Goal: Task Accomplishment & Management: Use online tool/utility

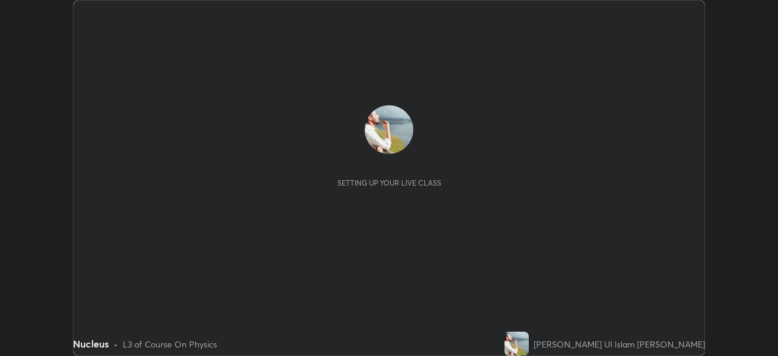
scroll to position [356, 778]
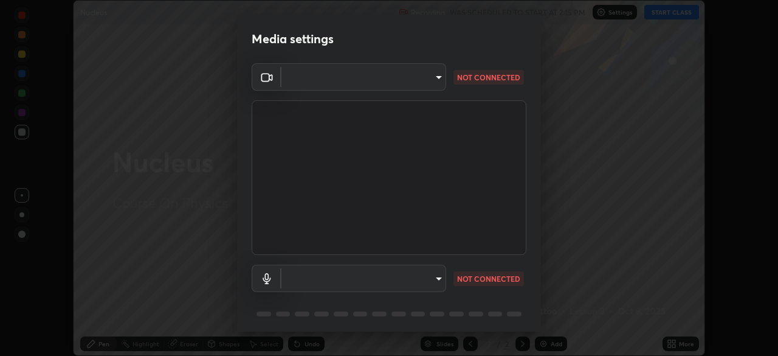
type input "05e465ff83a2709560b00517cc20afcec0d8c6759013130505a18faaf77a7109"
type input "default"
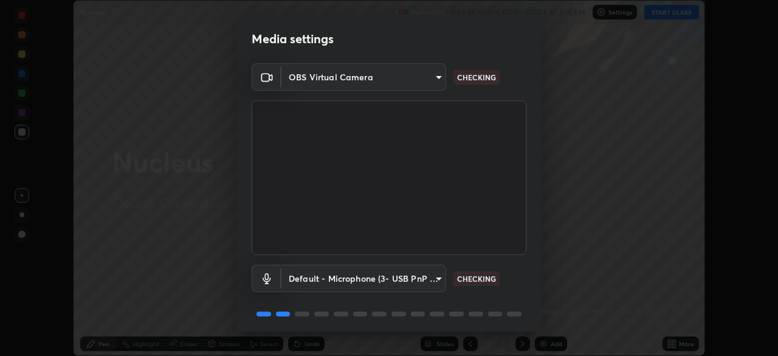
scroll to position [43, 0]
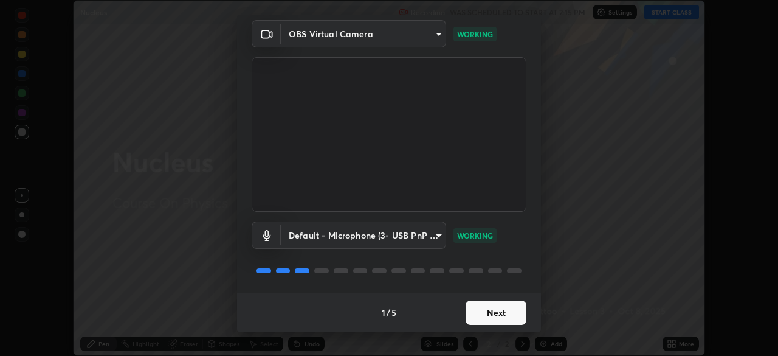
click at [499, 310] on button "Next" at bounding box center [496, 312] width 61 height 24
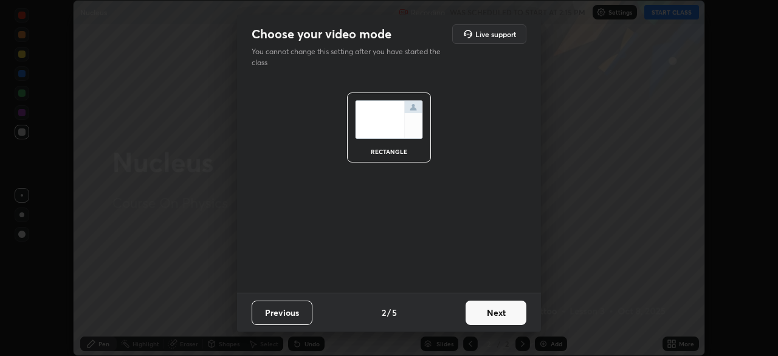
scroll to position [0, 0]
click at [506, 311] on button "Next" at bounding box center [496, 312] width 61 height 24
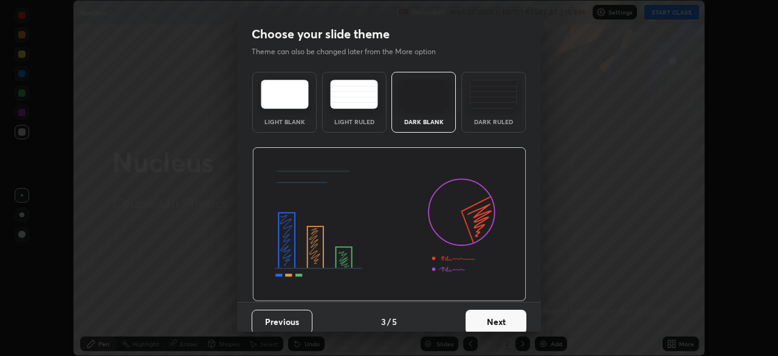
click at [505, 317] on button "Next" at bounding box center [496, 322] width 61 height 24
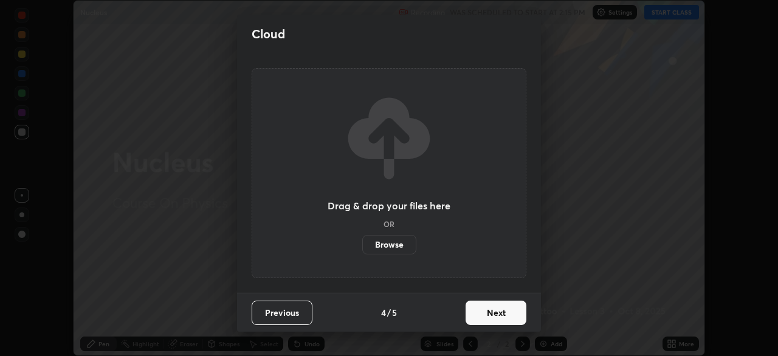
click at [511, 312] on button "Next" at bounding box center [496, 312] width 61 height 24
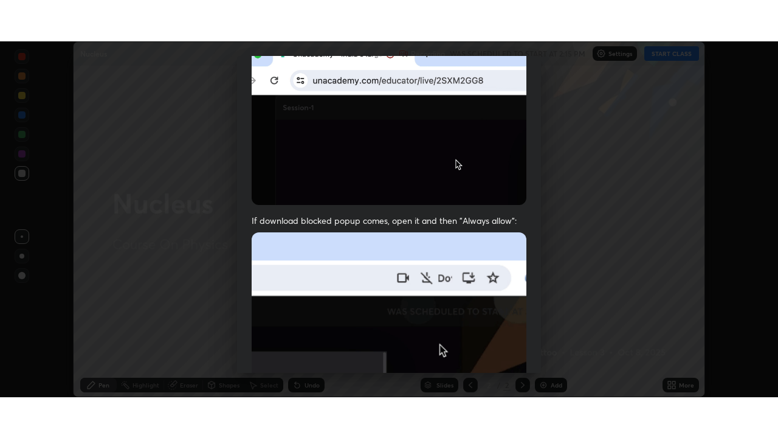
scroll to position [291, 0]
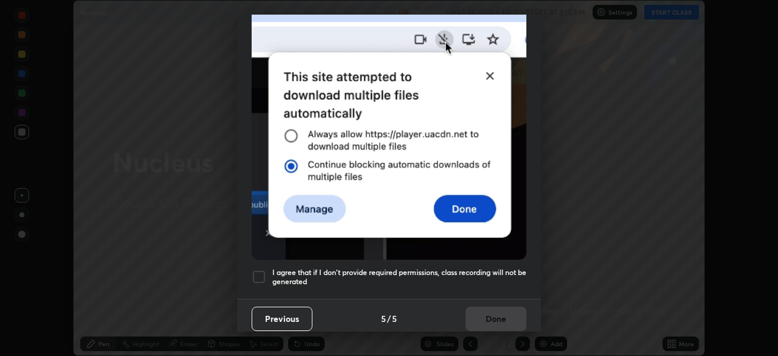
click at [494, 268] on h5 "I agree that if I don't provide required permissions, class recording will not …" at bounding box center [399, 277] width 254 height 19
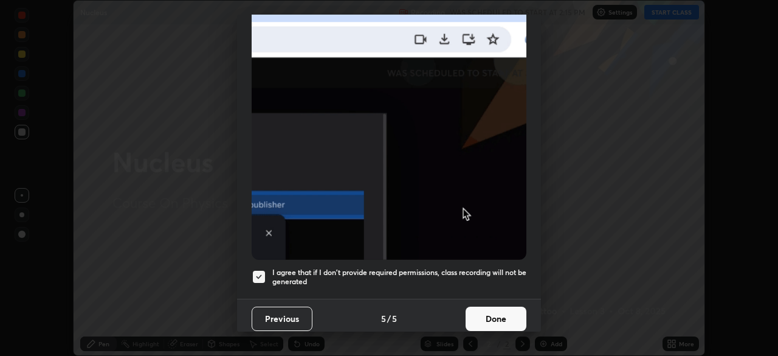
click at [500, 316] on button "Done" at bounding box center [496, 319] width 61 height 24
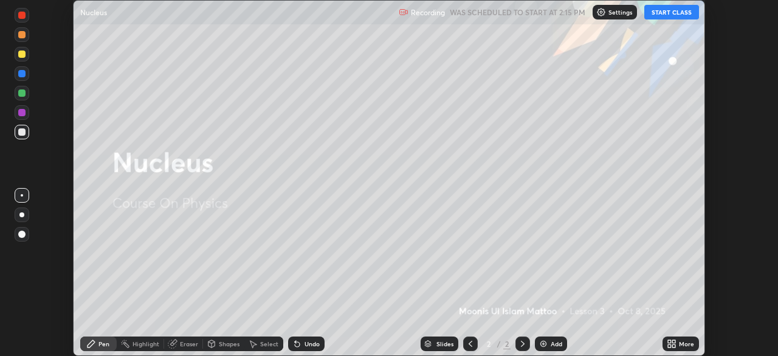
click at [545, 345] on img at bounding box center [544, 344] width 10 height 10
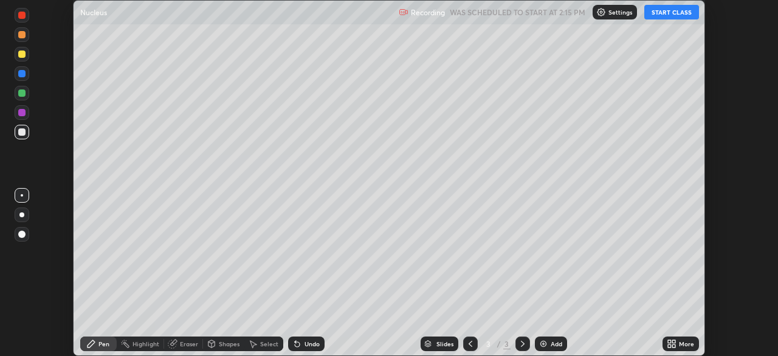
click at [676, 347] on icon at bounding box center [674, 345] width 3 height 3
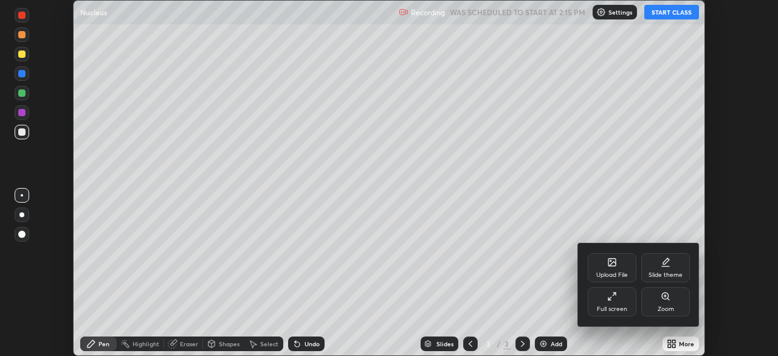
click at [615, 304] on div "Full screen" at bounding box center [612, 301] width 49 height 29
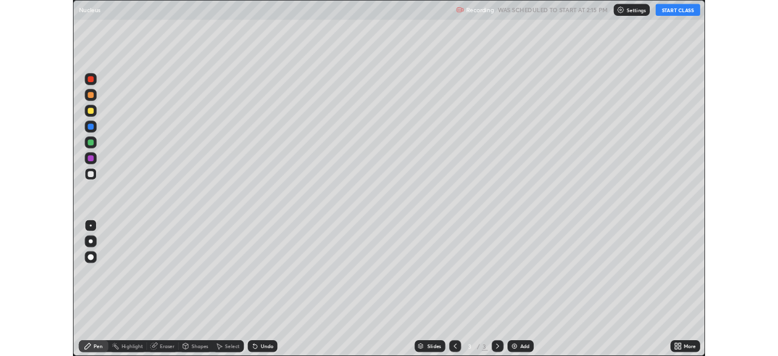
scroll to position [438, 778]
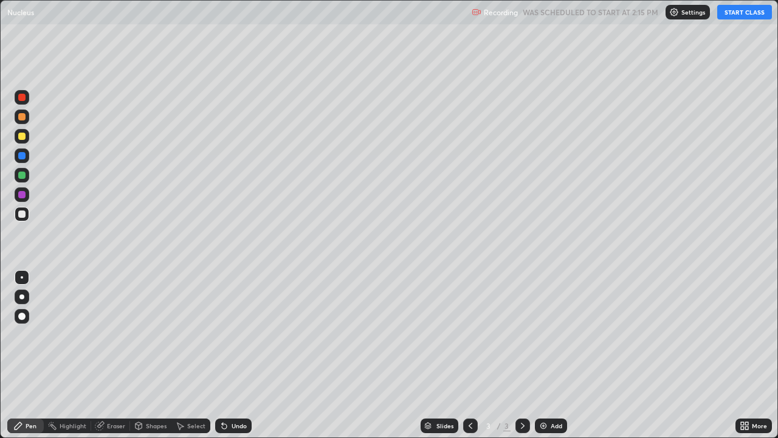
click at [737, 16] on button "START CLASS" at bounding box center [745, 12] width 55 height 15
click at [111, 355] on div "Eraser" at bounding box center [116, 426] width 18 height 6
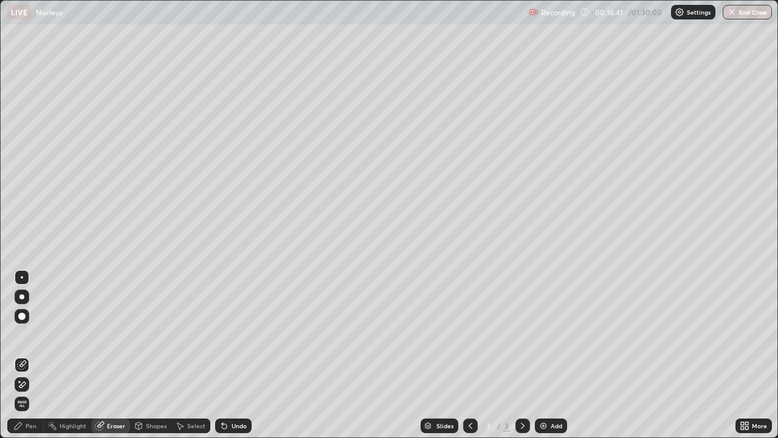
click at [33, 355] on div "Pen" at bounding box center [31, 426] width 11 height 6
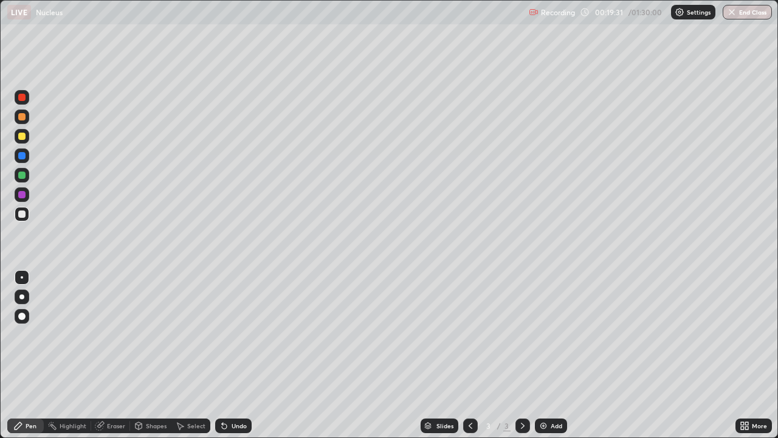
click at [120, 355] on div "Eraser" at bounding box center [116, 426] width 18 height 6
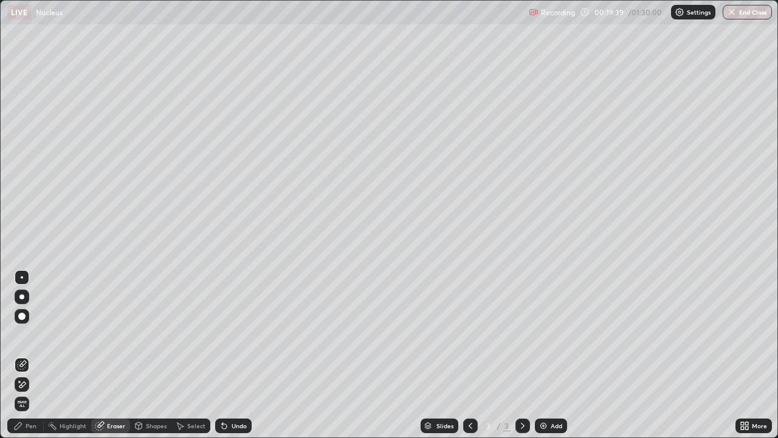
click at [26, 355] on div "Pen" at bounding box center [31, 426] width 11 height 6
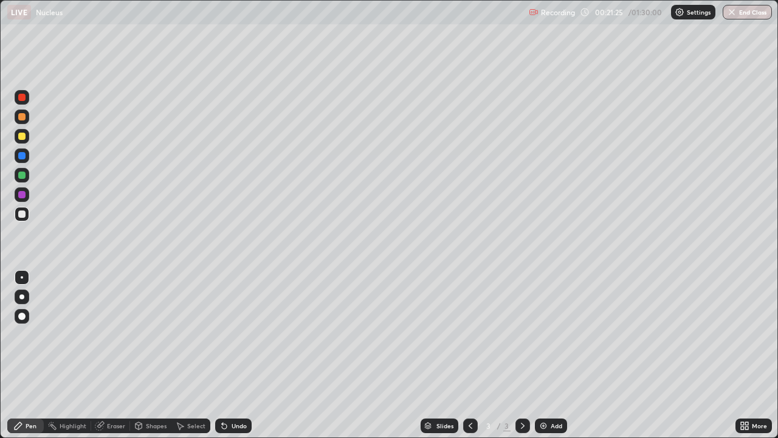
click at [23, 176] on div at bounding box center [21, 174] width 7 height 7
click at [21, 117] on div at bounding box center [21, 116] width 7 height 7
click at [542, 355] on img at bounding box center [544, 426] width 10 height 10
click at [469, 355] on div at bounding box center [470, 425] width 15 height 15
click at [27, 179] on div at bounding box center [22, 175] width 15 height 15
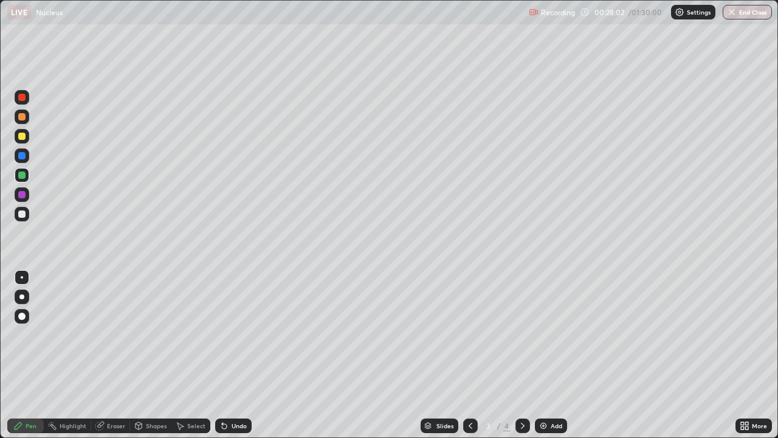
click at [522, 355] on icon at bounding box center [523, 426] width 10 height 10
click at [21, 216] on div at bounding box center [21, 213] width 7 height 7
click at [21, 156] on div at bounding box center [21, 155] width 7 height 7
click at [152, 355] on div "Shapes" at bounding box center [156, 426] width 21 height 6
click at [117, 355] on div "Eraser" at bounding box center [116, 426] width 18 height 6
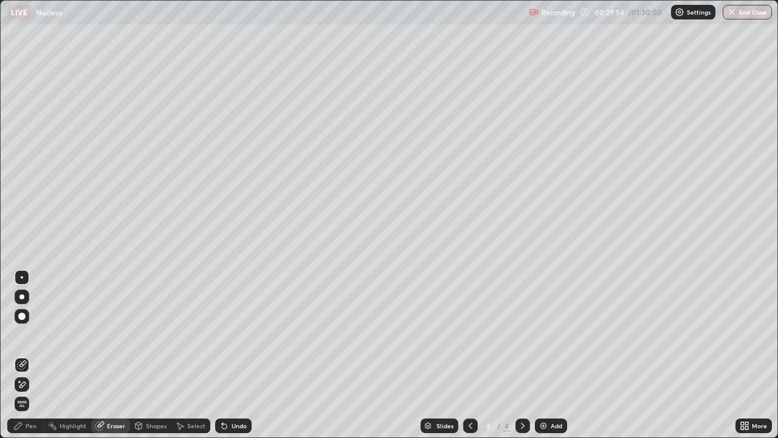
click at [26, 355] on div "Pen" at bounding box center [31, 426] width 11 height 6
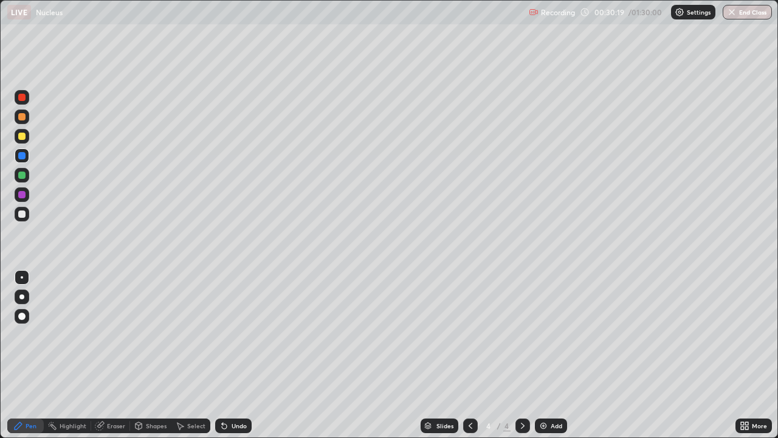
click at [522, 355] on icon at bounding box center [523, 426] width 10 height 10
click at [549, 355] on div "Add" at bounding box center [551, 425] width 32 height 15
click at [18, 177] on div at bounding box center [21, 174] width 7 height 7
click at [23, 213] on div at bounding box center [21, 213] width 7 height 7
click at [23, 195] on div at bounding box center [21, 194] width 7 height 7
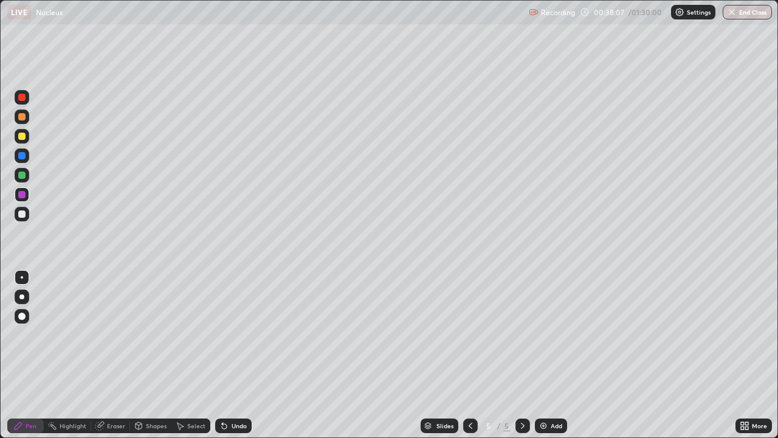
click at [22, 175] on div at bounding box center [21, 174] width 7 height 7
click at [551, 355] on div "Add" at bounding box center [557, 426] width 12 height 6
click at [21, 157] on div at bounding box center [21, 155] width 7 height 7
click at [22, 173] on div at bounding box center [21, 174] width 7 height 7
click at [551, 355] on div "Add" at bounding box center [557, 426] width 12 height 6
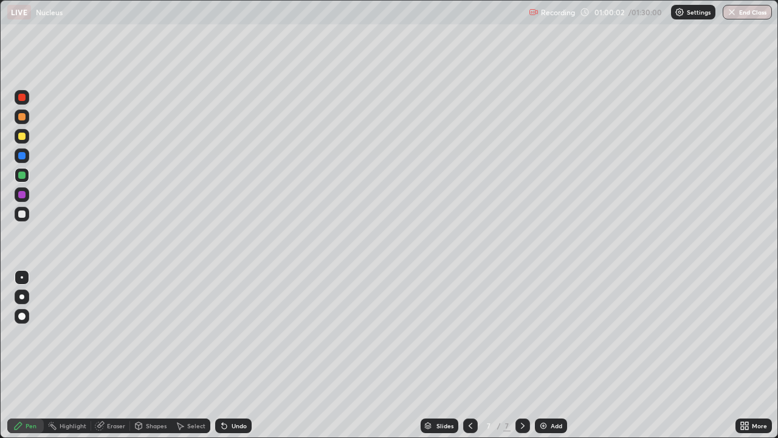
click at [23, 215] on div at bounding box center [21, 213] width 7 height 7
click at [558, 355] on div "Add" at bounding box center [557, 426] width 12 height 6
click at [552, 355] on div "Add" at bounding box center [557, 426] width 12 height 6
click at [544, 355] on img at bounding box center [544, 426] width 10 height 10
click at [21, 212] on div at bounding box center [21, 213] width 7 height 7
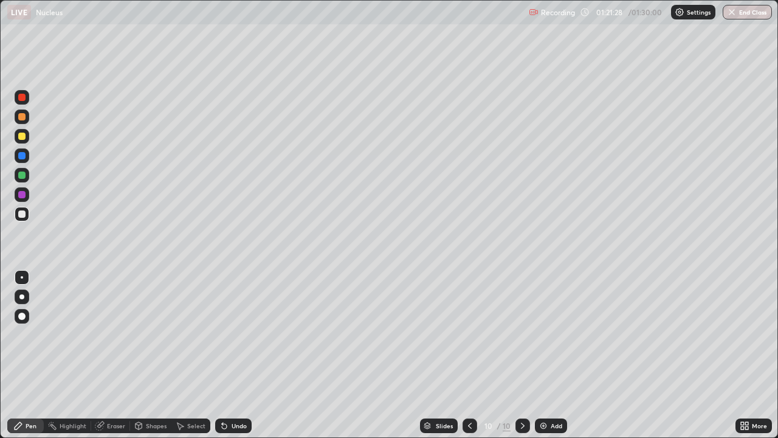
click at [21, 139] on div at bounding box center [21, 136] width 7 height 7
click at [24, 176] on div at bounding box center [21, 174] width 7 height 7
click at [21, 213] on div at bounding box center [21, 213] width 7 height 7
click at [23, 138] on div at bounding box center [21, 136] width 7 height 7
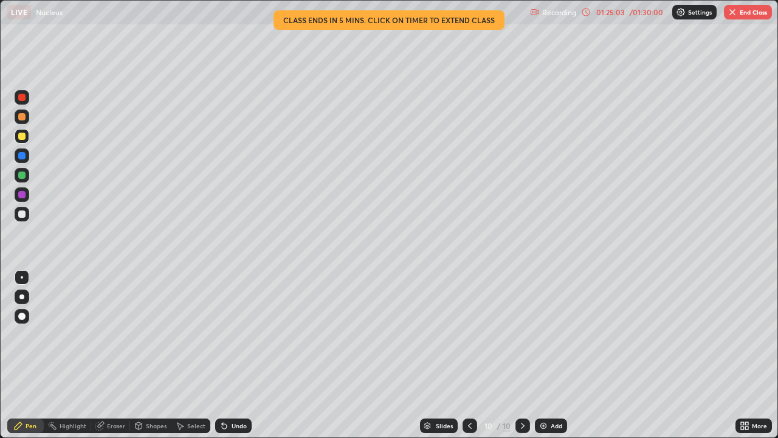
click at [616, 13] on div "01:25:03" at bounding box center [611, 12] width 34 height 7
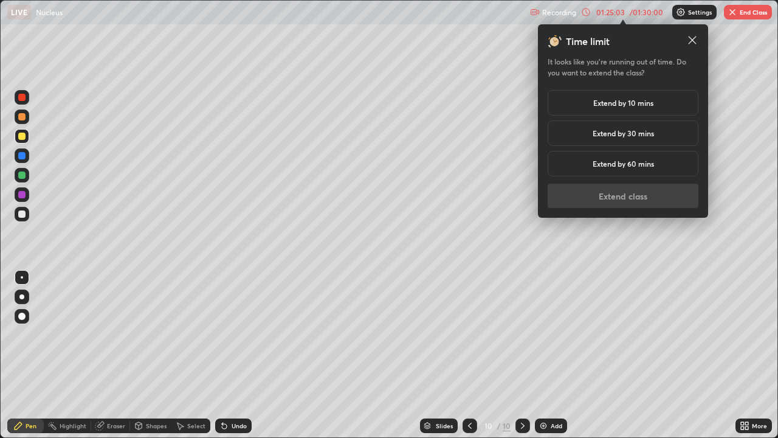
click at [585, 103] on div "Extend by 10 mins" at bounding box center [623, 103] width 151 height 26
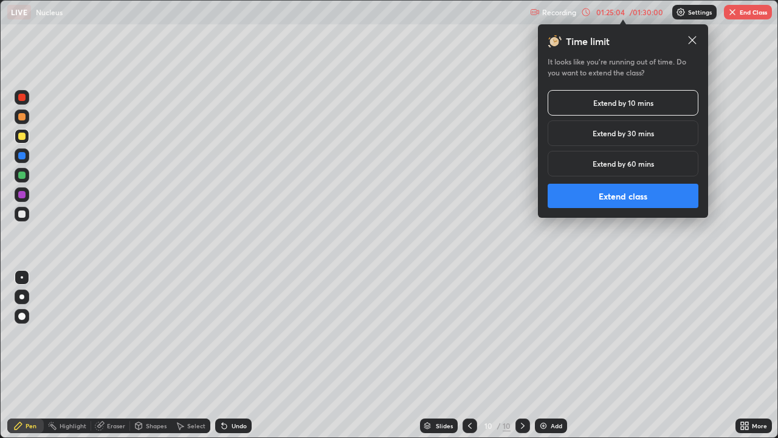
click at [592, 197] on button "Extend class" at bounding box center [623, 196] width 151 height 24
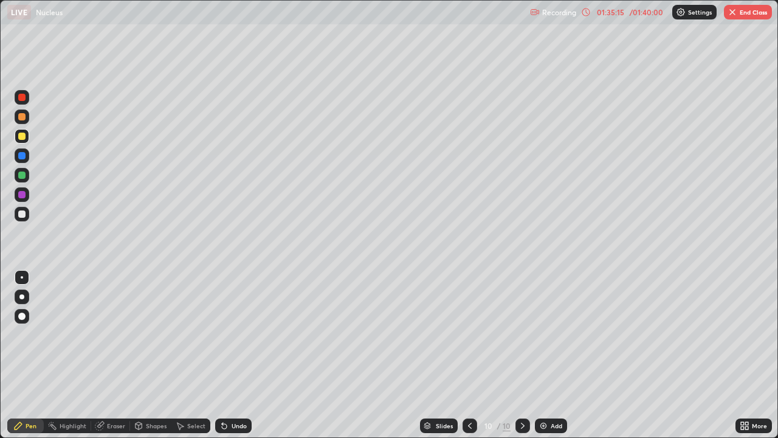
click at [549, 355] on div "Add" at bounding box center [551, 425] width 32 height 15
click at [23, 213] on div at bounding box center [21, 213] width 7 height 7
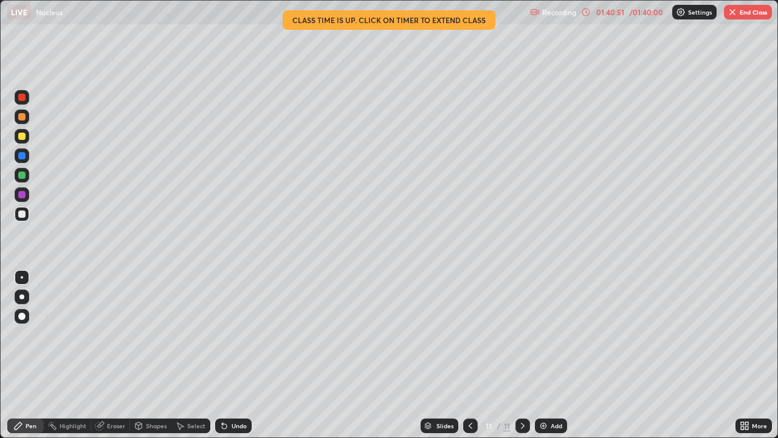
click at [625, 13] on div "01:40:51" at bounding box center [611, 12] width 34 height 7
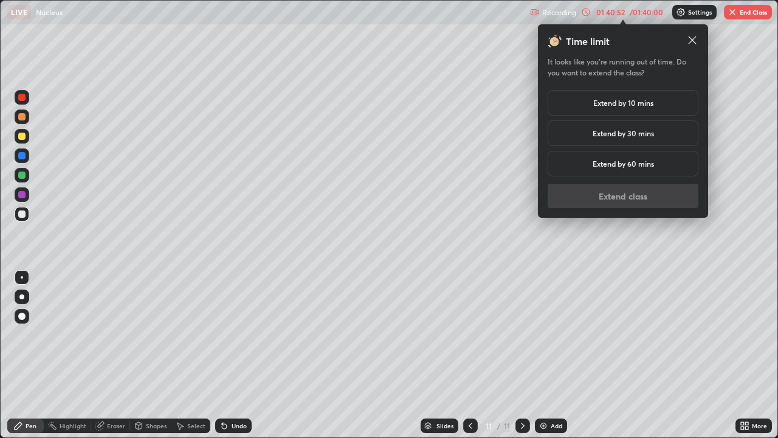
click at [612, 104] on h5 "Extend by 10 mins" at bounding box center [624, 102] width 60 height 11
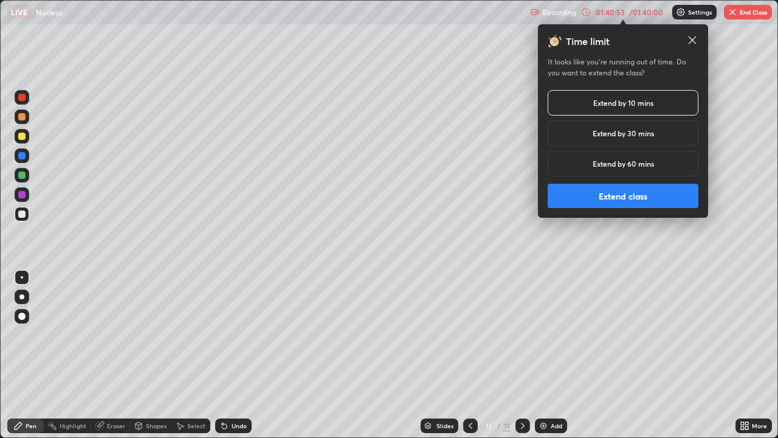
click at [619, 191] on button "Extend class" at bounding box center [623, 196] width 151 height 24
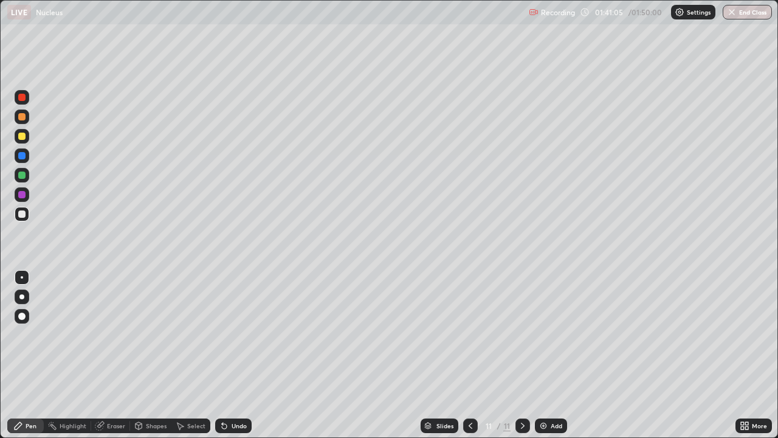
click at [738, 13] on button "End Class" at bounding box center [747, 12] width 49 height 15
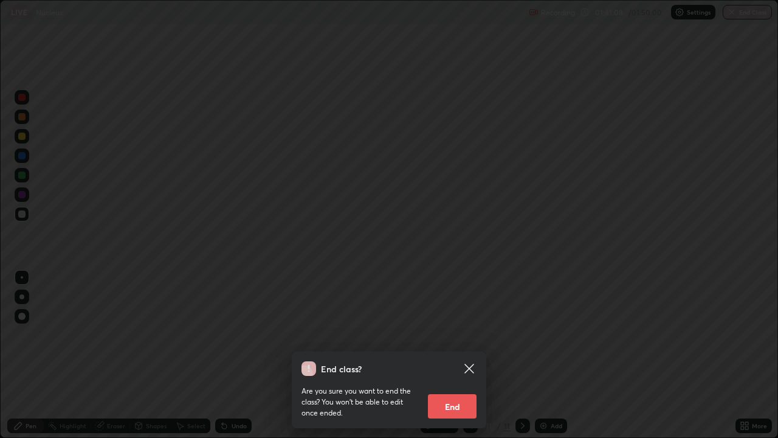
click at [462, 355] on button "End" at bounding box center [452, 406] width 49 height 24
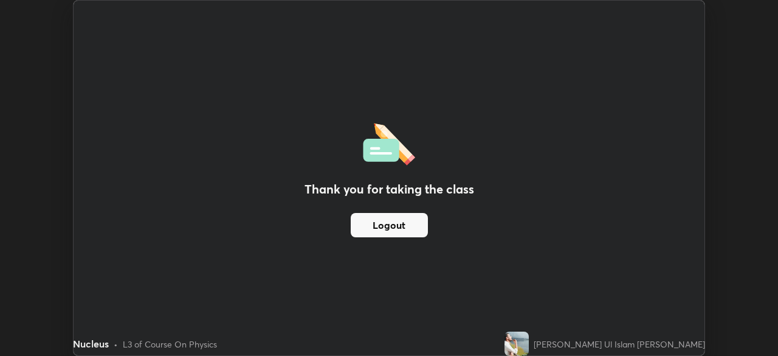
scroll to position [60458, 60035]
click at [417, 229] on button "Logout" at bounding box center [389, 225] width 77 height 24
click at [395, 226] on button "Logout" at bounding box center [389, 225] width 77 height 24
click at [392, 226] on button "Logout" at bounding box center [389, 225] width 77 height 24
